Goal: Navigation & Orientation: Understand site structure

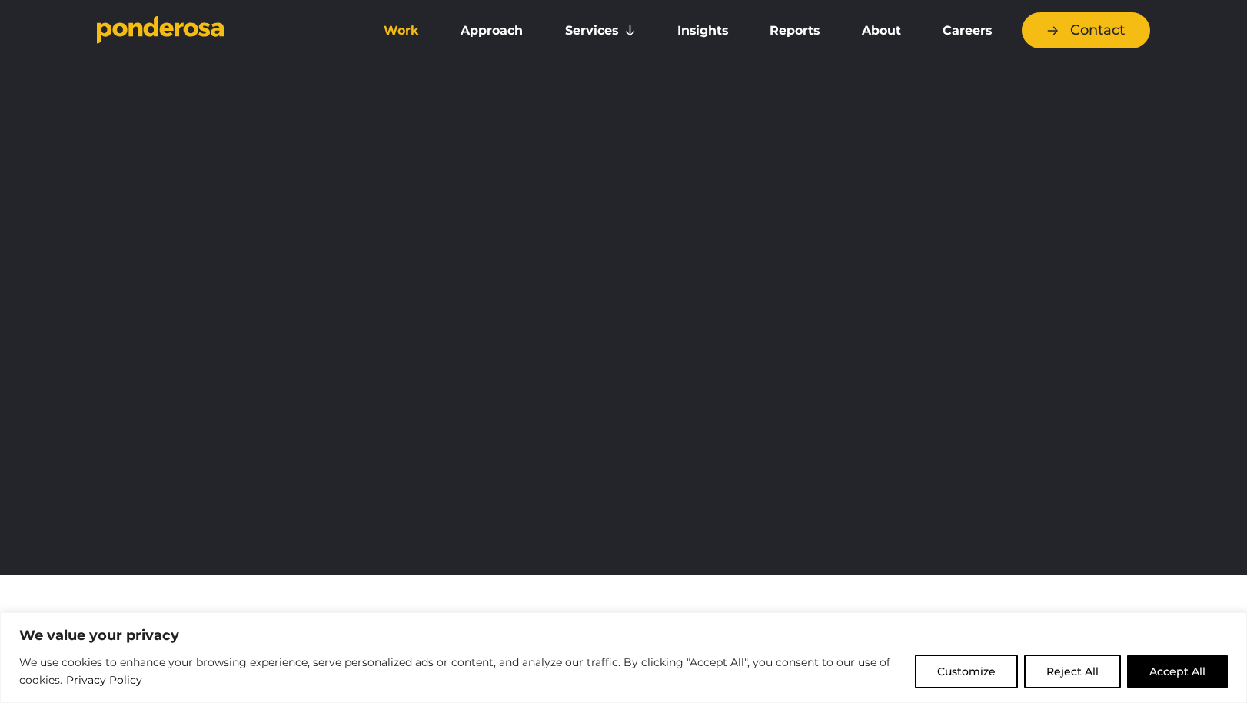
click at [410, 34] on link "Work" at bounding box center [401, 31] width 71 height 32
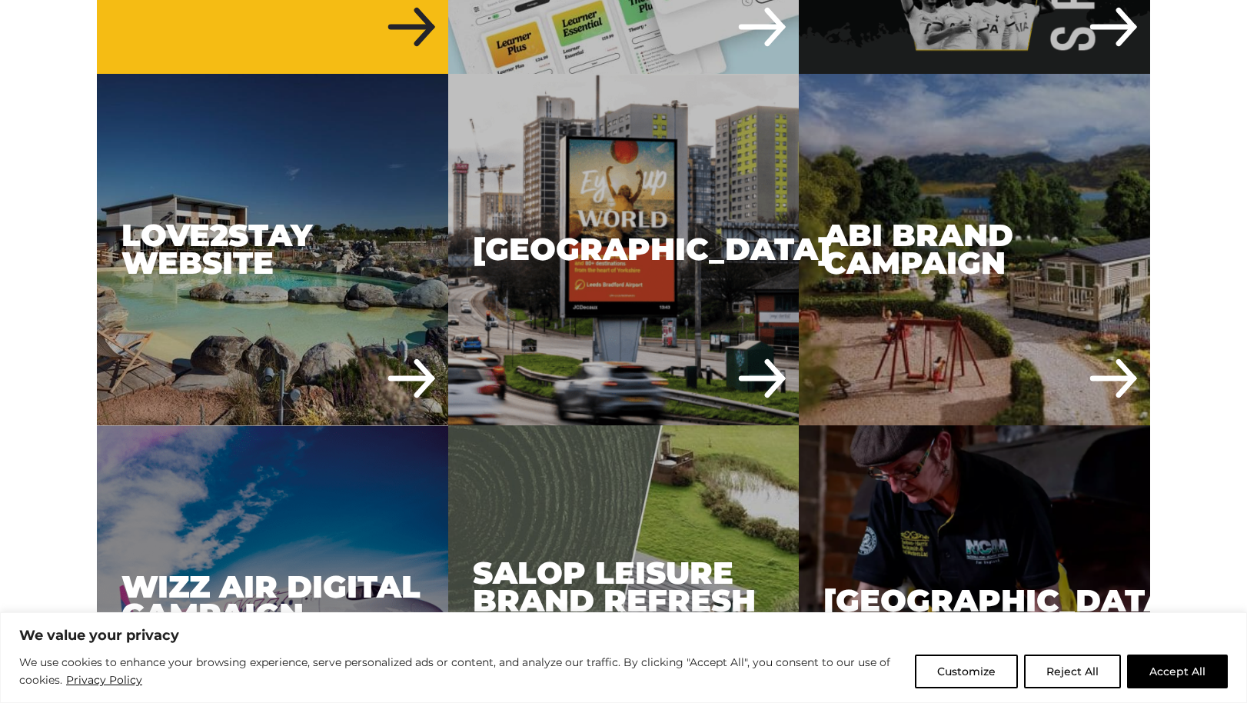
scroll to position [3364, 0]
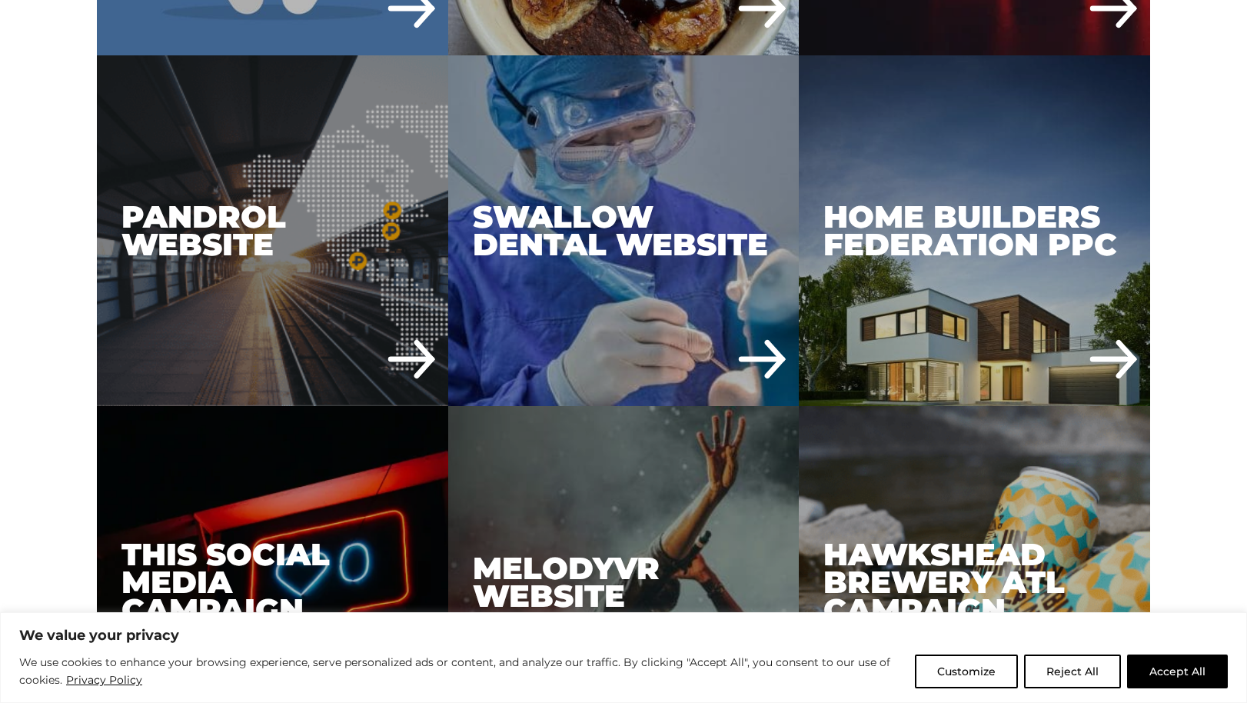
scroll to position [5740, 0]
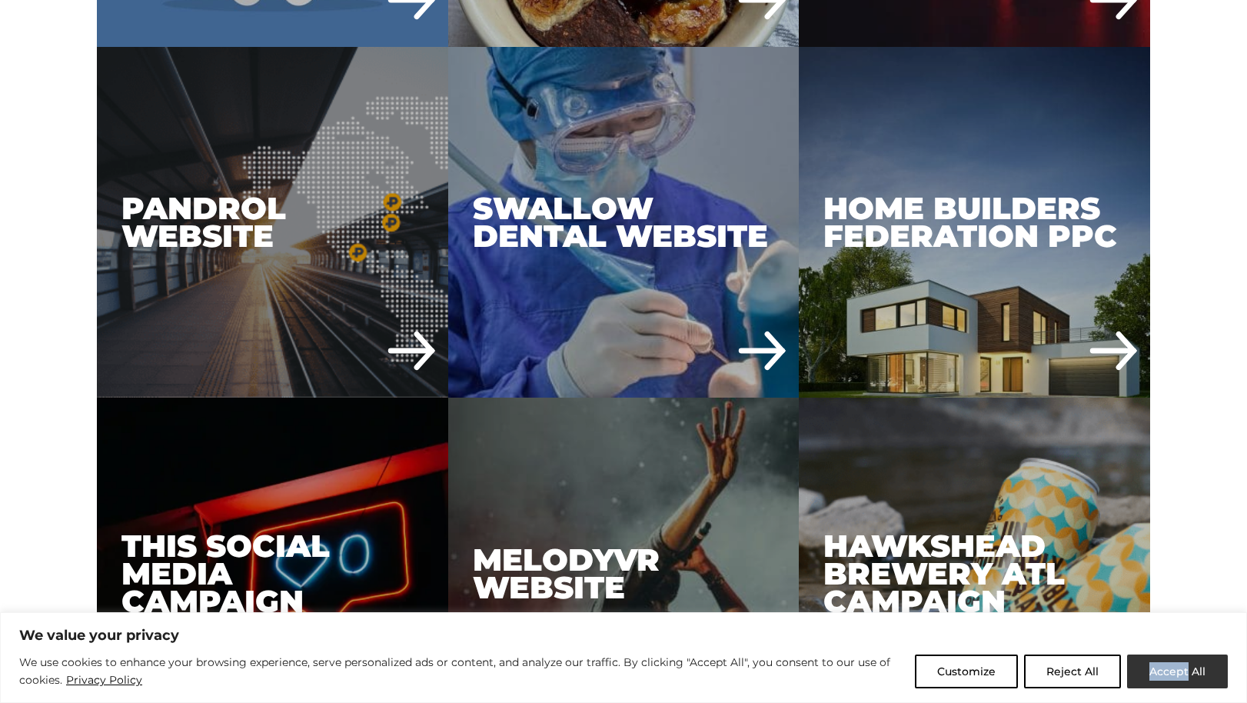
click at [1175, 673] on button "Accept All" at bounding box center [1177, 671] width 101 height 34
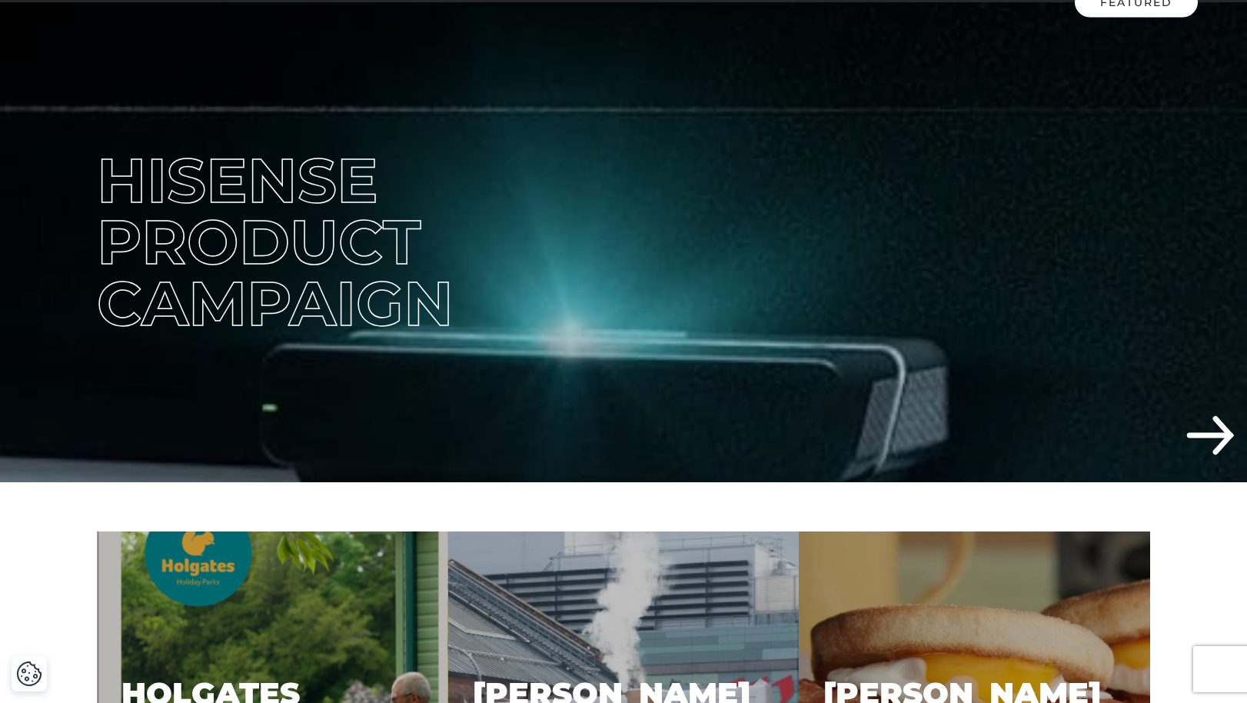
scroll to position [0, 0]
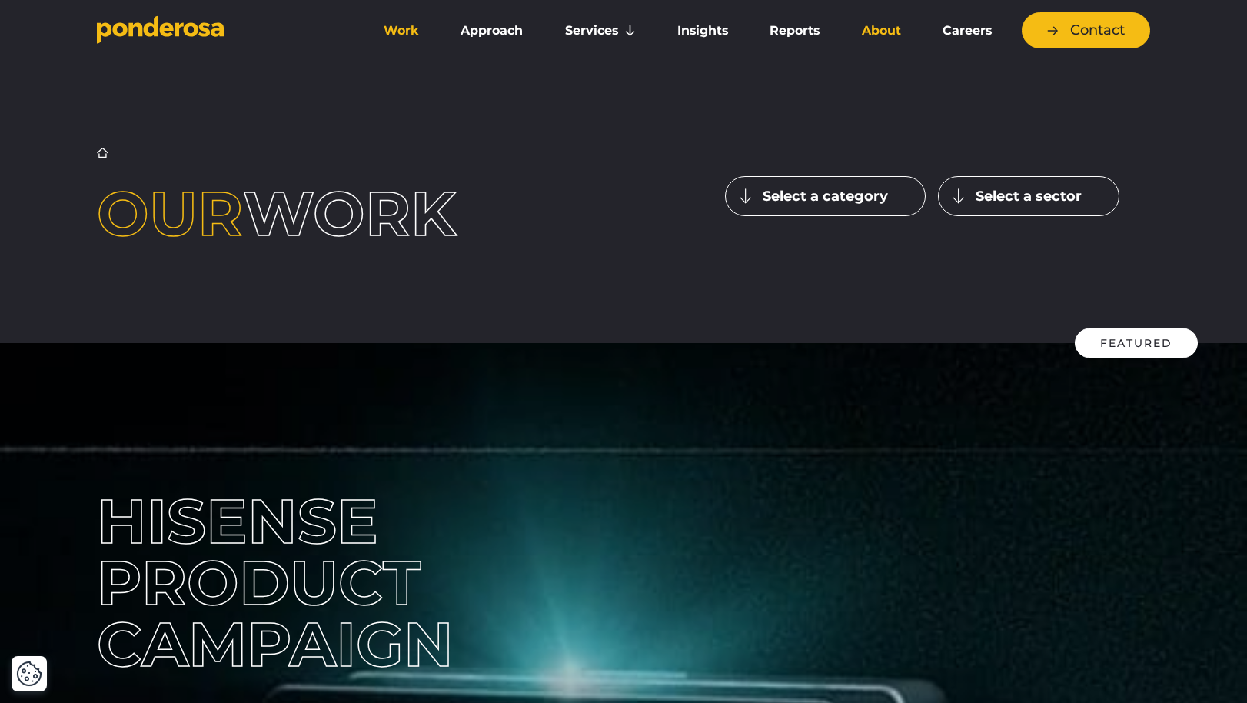
click at [875, 30] on link "About" at bounding box center [880, 31] width 75 height 32
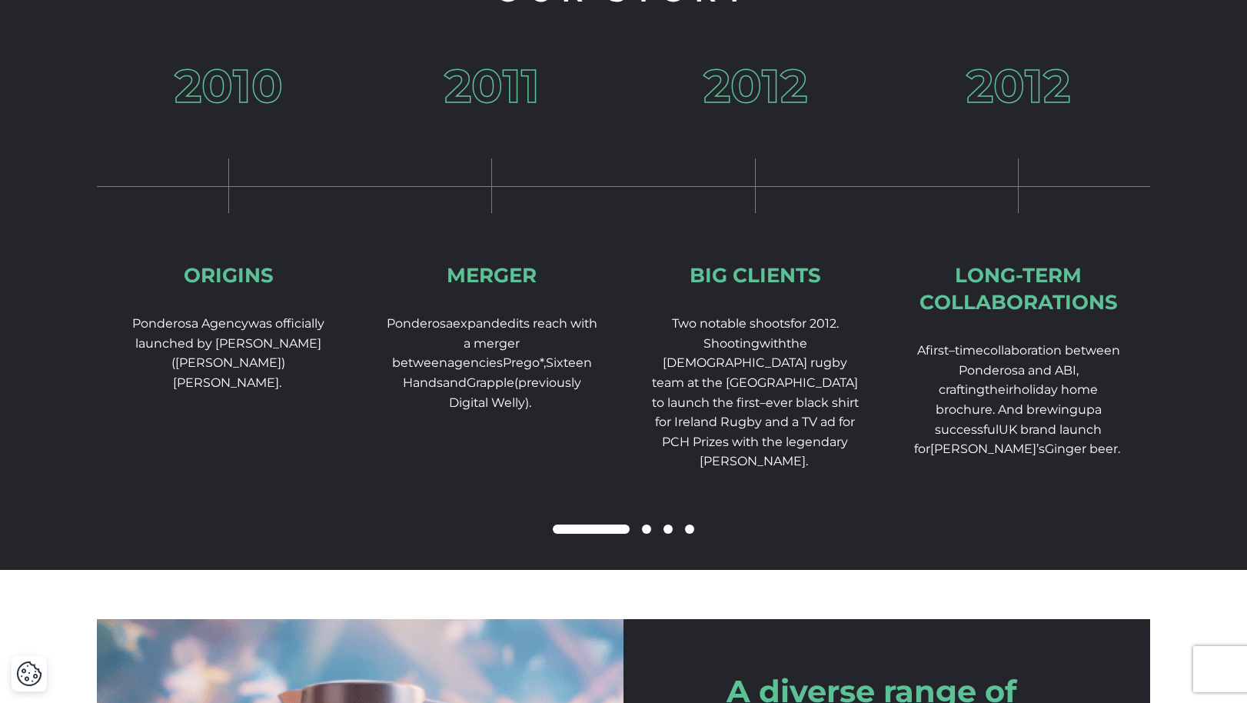
scroll to position [2325, 0]
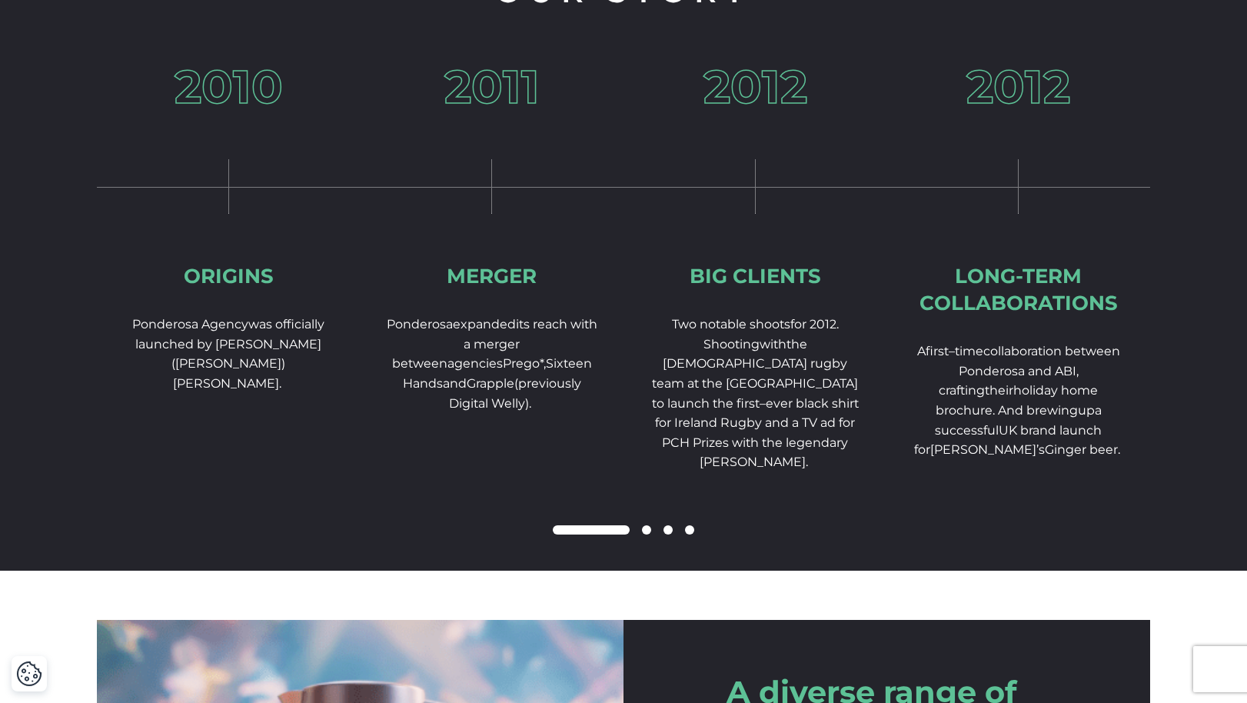
click at [688, 534] on span at bounding box center [689, 529] width 9 height 9
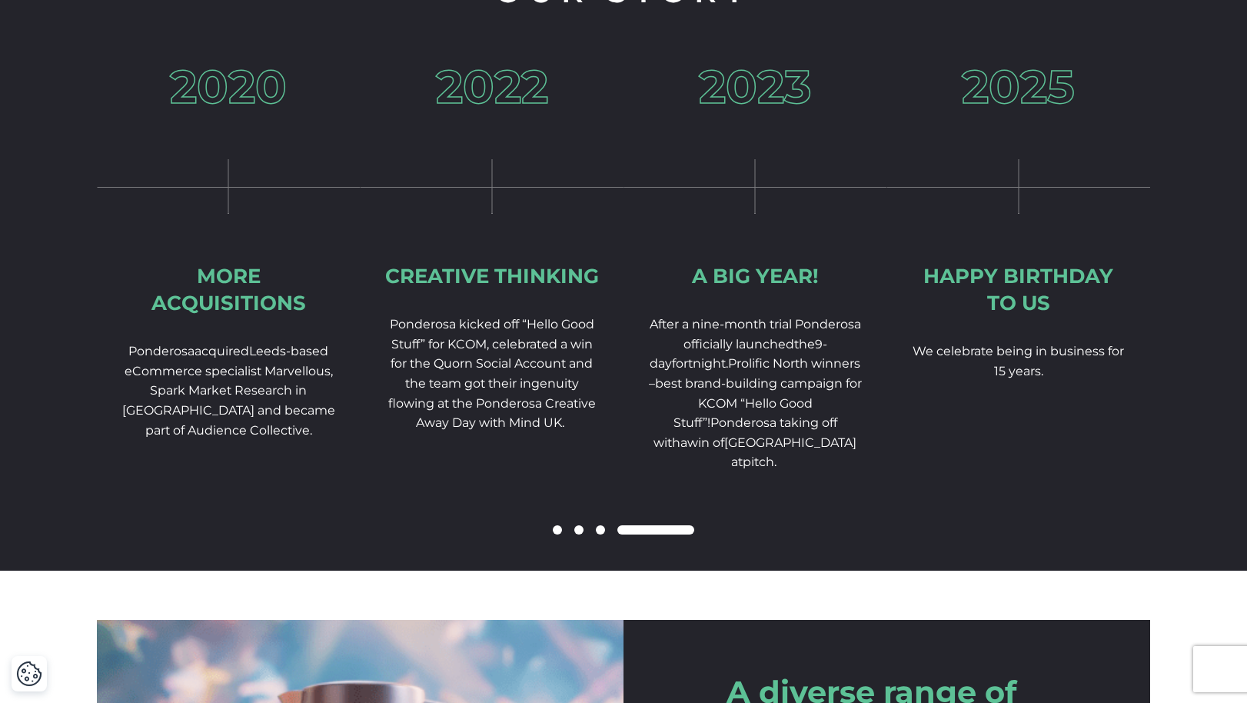
click at [601, 534] on span at bounding box center [600, 529] width 9 height 9
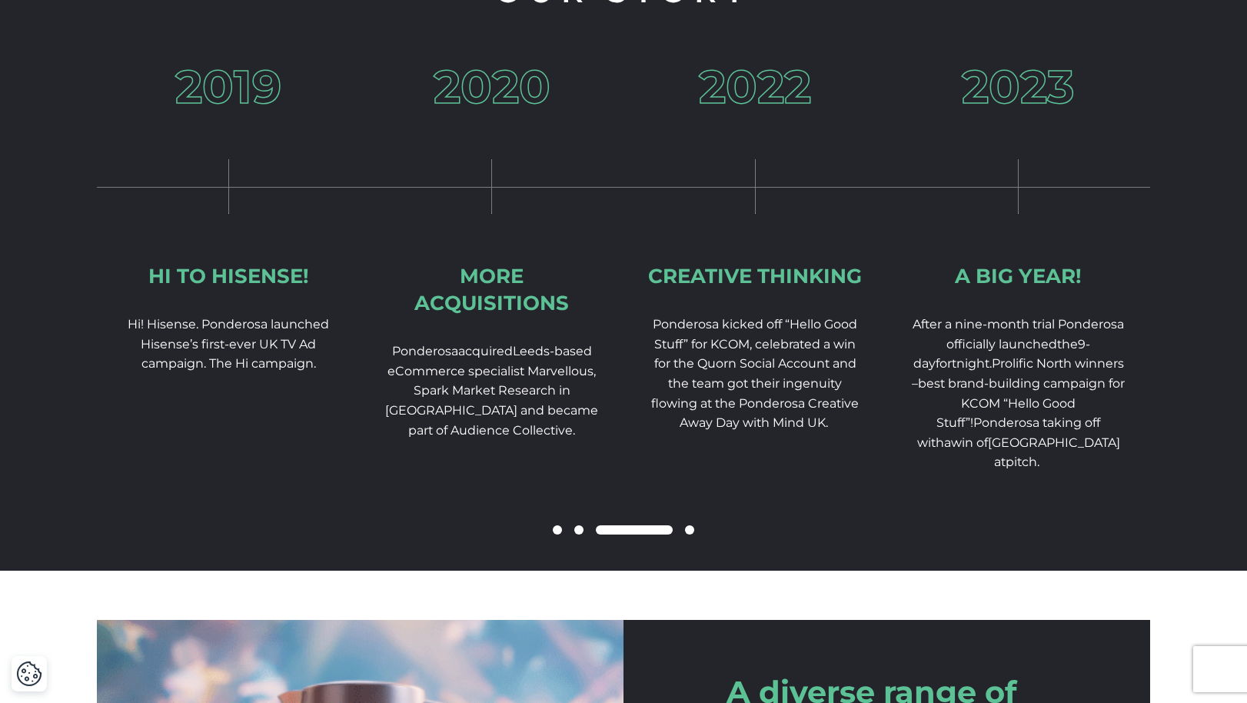
click at [583, 534] on span at bounding box center [578, 529] width 9 height 9
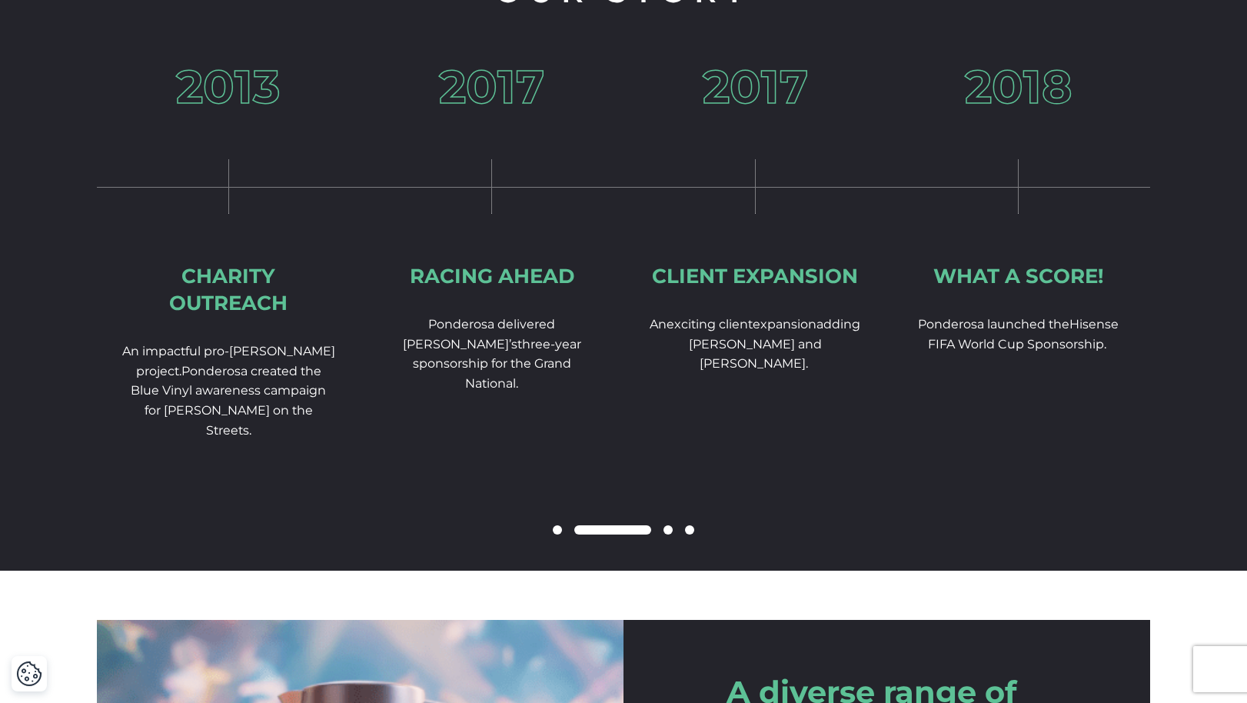
drag, startPoint x: 560, startPoint y: 546, endPoint x: 540, endPoint y: 393, distance: 154.3
click at [560, 540] on div at bounding box center [623, 530] width 1053 height 18
